Goal: Transaction & Acquisition: Purchase product/service

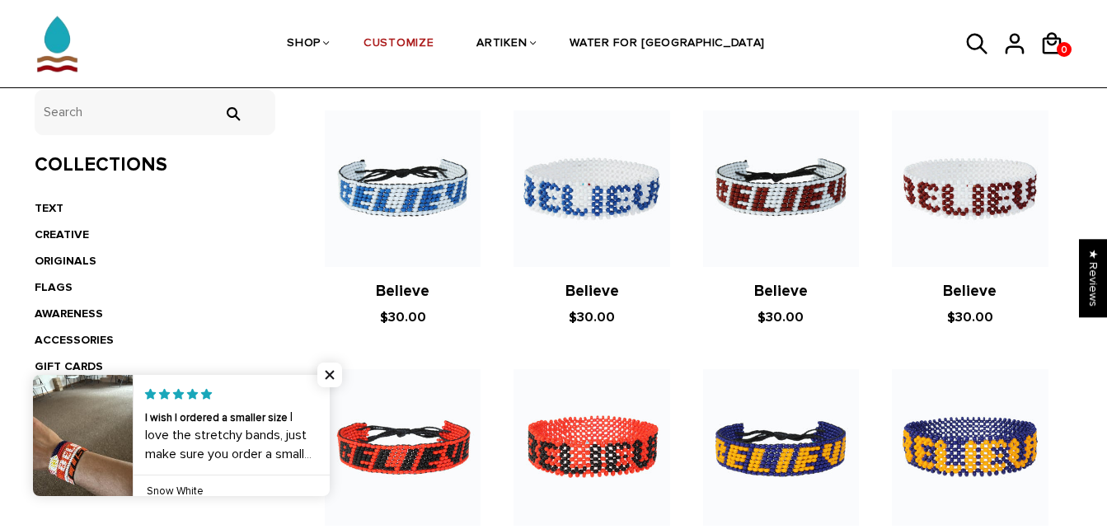
scroll to position [330, 0]
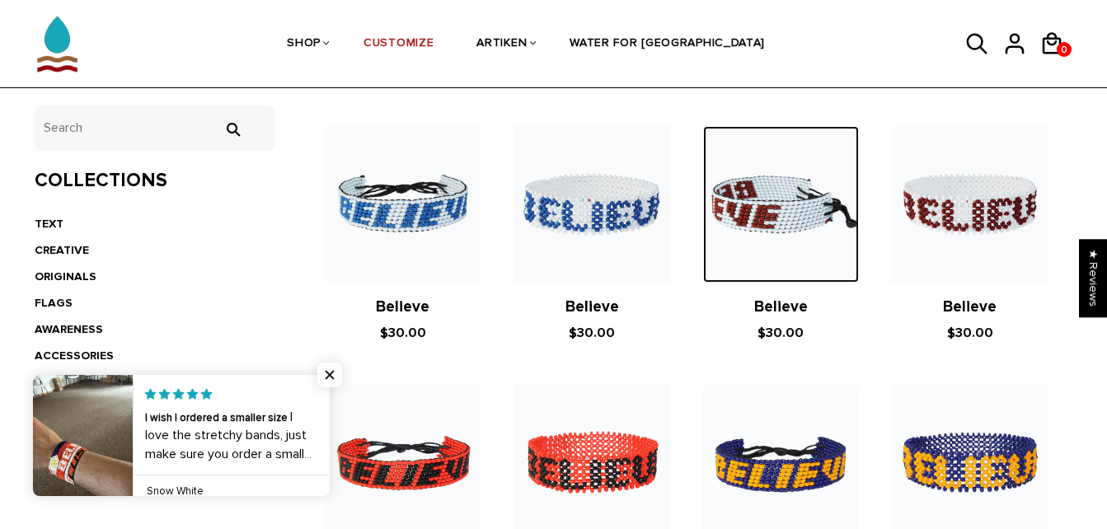
click at [791, 214] on img at bounding box center [781, 204] width 156 height 156
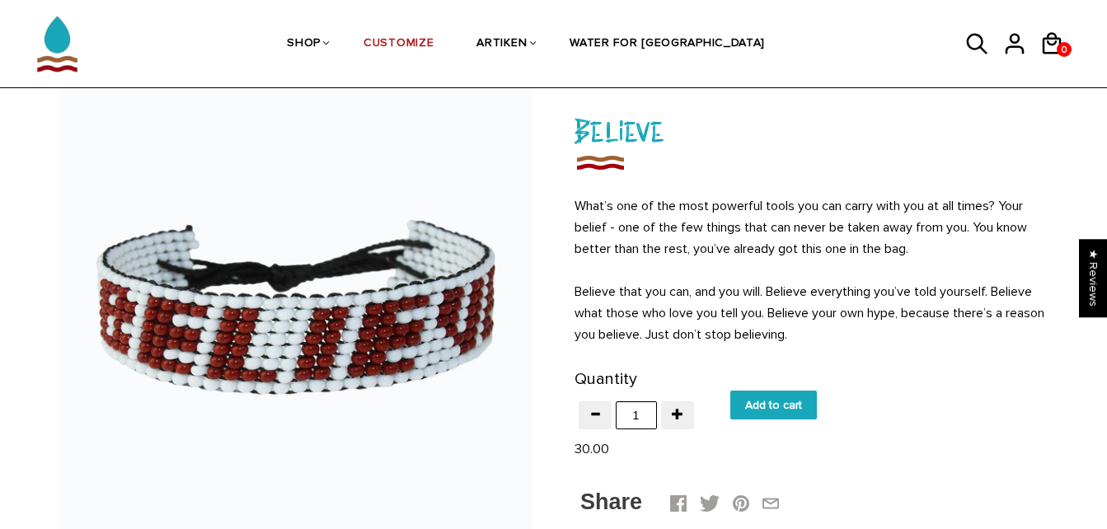
scroll to position [82, 0]
